Goal: Task Accomplishment & Management: Complete application form

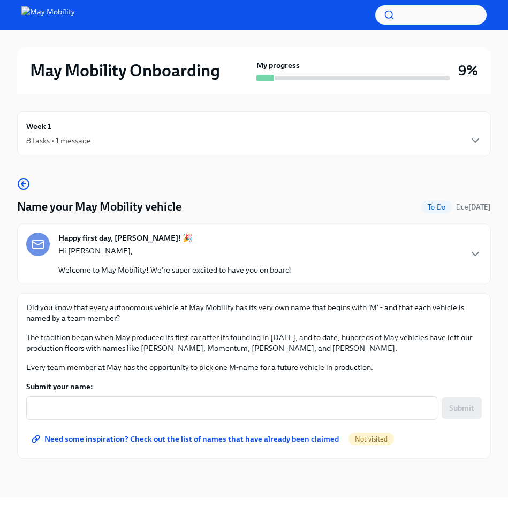
click at [265, 438] on span "Need some inspiration? Check out the list of names that have already been claim…" at bounding box center [186, 439] width 305 height 11
click at [146, 437] on span "Need some inspiration? Check out the list of names that have already been claim…" at bounding box center [186, 439] width 305 height 11
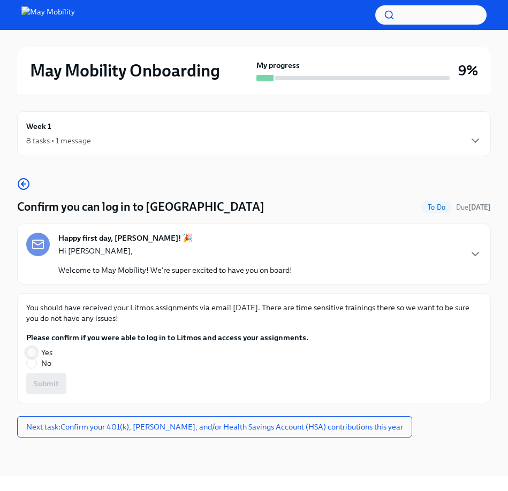
click at [36, 351] on span at bounding box center [31, 352] width 11 height 11
click at [36, 351] on input "Yes" at bounding box center [32, 353] width 10 height 10
radio input "true"
click at [54, 384] on span "Submit" at bounding box center [46, 383] width 25 height 11
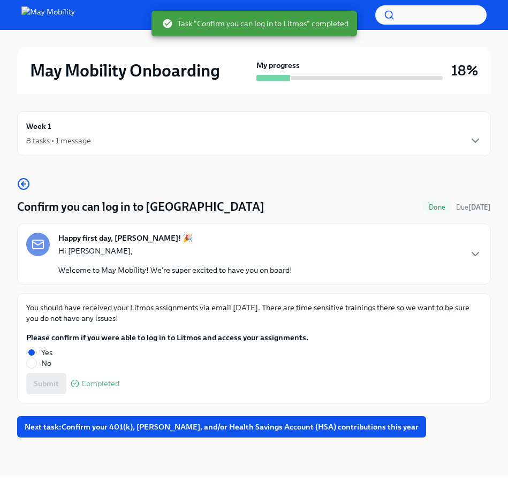
click at [62, 52] on div "May Mobility Onboarding My progress 18%" at bounding box center [253, 70] width 473 height 47
